Goal: Use online tool/utility

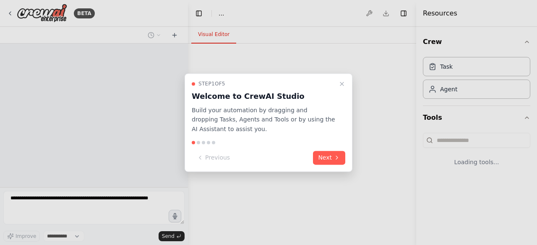
select select "****"
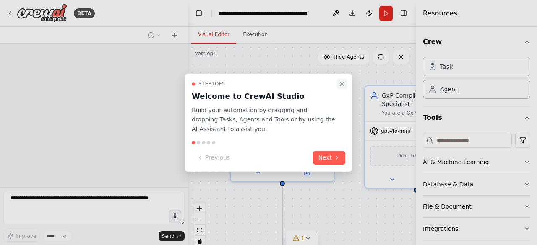
click at [343, 85] on icon "Close walkthrough" at bounding box center [341, 83] width 3 height 3
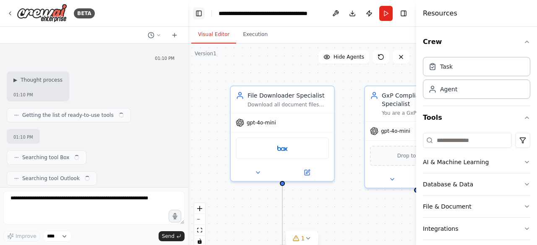
click at [200, 14] on button "Toggle Left Sidebar" at bounding box center [199, 14] width 12 height 12
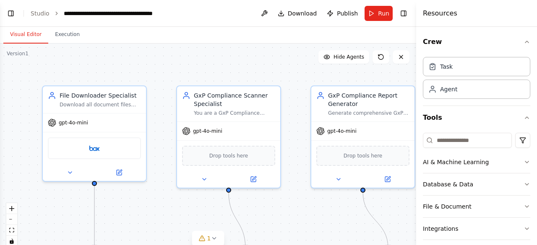
scroll to position [20071, 0]
click at [406, 13] on button "Toggle Right Sidebar" at bounding box center [404, 14] width 12 height 12
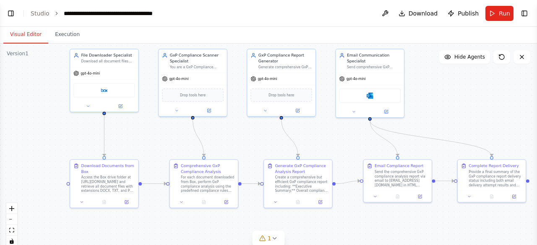
drag, startPoint x: 441, startPoint y: 132, endPoint x: 436, endPoint y: 102, distance: 30.5
click at [436, 102] on div ".deletable-edge-delete-btn { width: 20px; height: 20px; border: 0px solid #ffff…" at bounding box center [268, 149] width 537 height 210
click at [493, 13] on button "Run" at bounding box center [499, 13] width 28 height 15
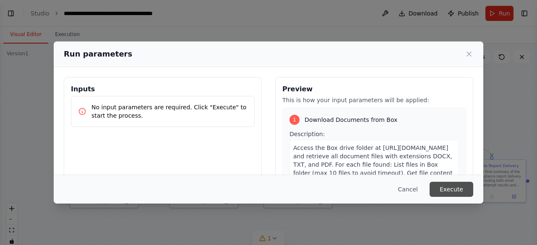
click at [458, 193] on button "Execute" at bounding box center [451, 189] width 44 height 15
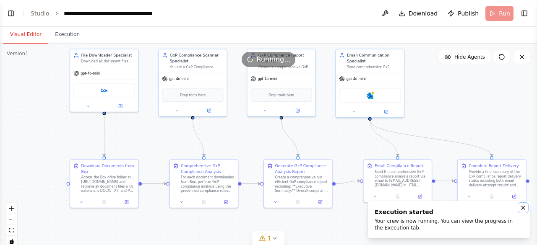
click at [524, 208] on icon "Notifications (F8)" at bounding box center [523, 208] width 7 height 7
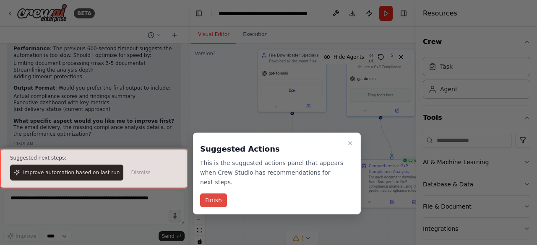
click at [219, 194] on button "Finish" at bounding box center [213, 201] width 27 height 14
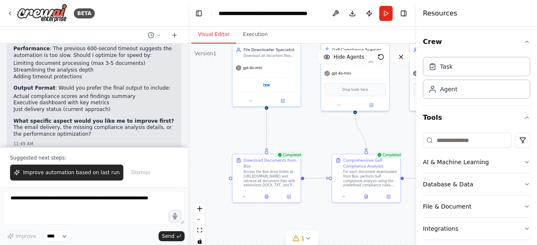
drag, startPoint x: 232, startPoint y: 122, endPoint x: 209, endPoint y: 68, distance: 58.8
click at [207, 116] on div ".deletable-edge-delete-btn { width: 20px; height: 20px; border: 0px solid #ffff…" at bounding box center [302, 149] width 228 height 210
click at [197, 13] on button "Toggle Left Sidebar" at bounding box center [199, 14] width 12 height 12
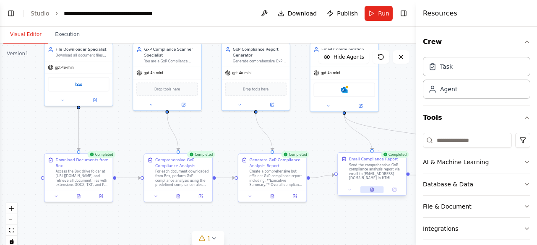
click at [371, 191] on icon at bounding box center [371, 190] width 3 height 4
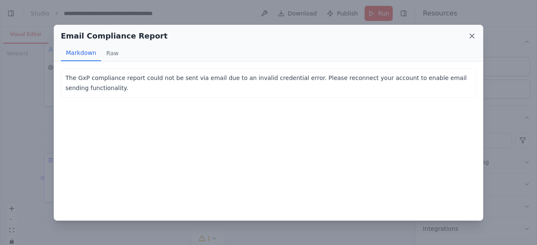
click at [470, 35] on icon at bounding box center [472, 36] width 8 height 8
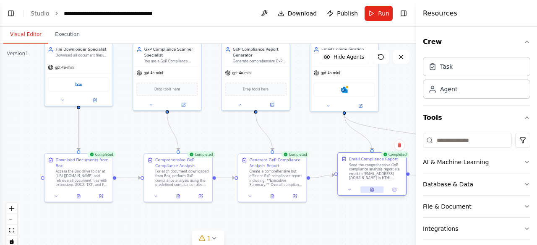
click at [371, 188] on icon at bounding box center [371, 190] width 3 height 4
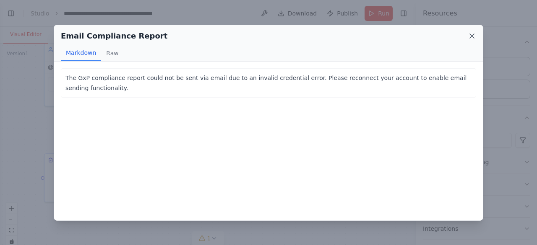
click at [471, 37] on icon at bounding box center [472, 36] width 8 height 8
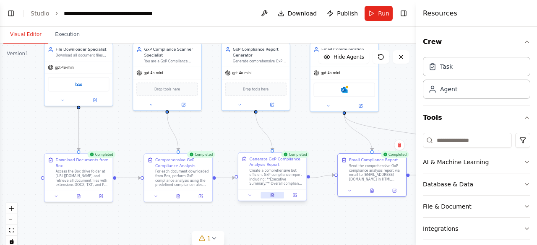
click at [271, 192] on div at bounding box center [272, 195] width 68 height 11
click at [271, 195] on icon at bounding box center [272, 195] width 3 height 4
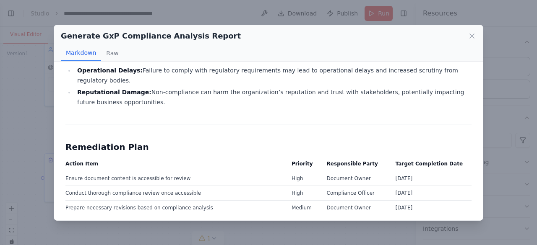
scroll to position [839, 0]
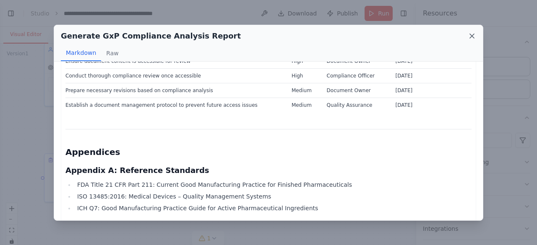
click at [470, 36] on icon at bounding box center [472, 36] width 8 height 8
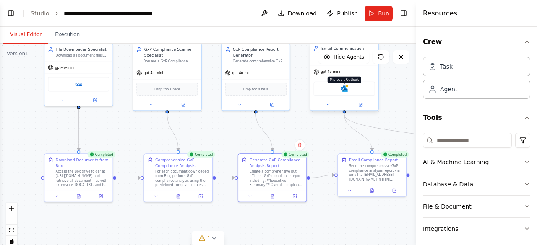
click at [345, 87] on img at bounding box center [344, 89] width 7 height 7
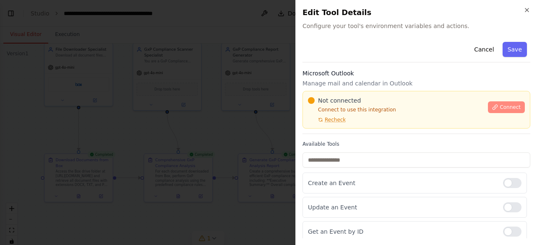
click at [492, 105] on icon at bounding box center [495, 107] width 6 height 6
